Goal: Task Accomplishment & Management: Manage account settings

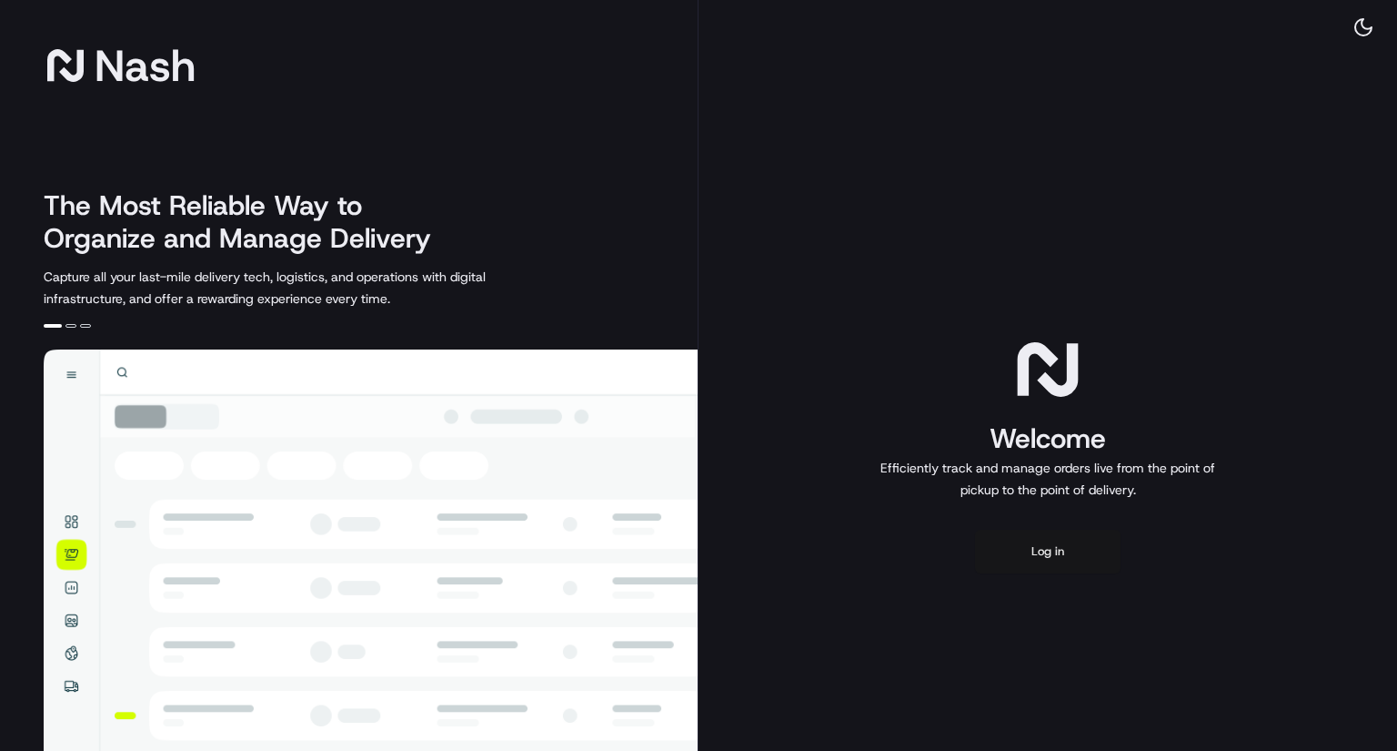
click at [1043, 553] on button "Log in" at bounding box center [1048, 551] width 146 height 44
